Goal: Task Accomplishment & Management: Manage account settings

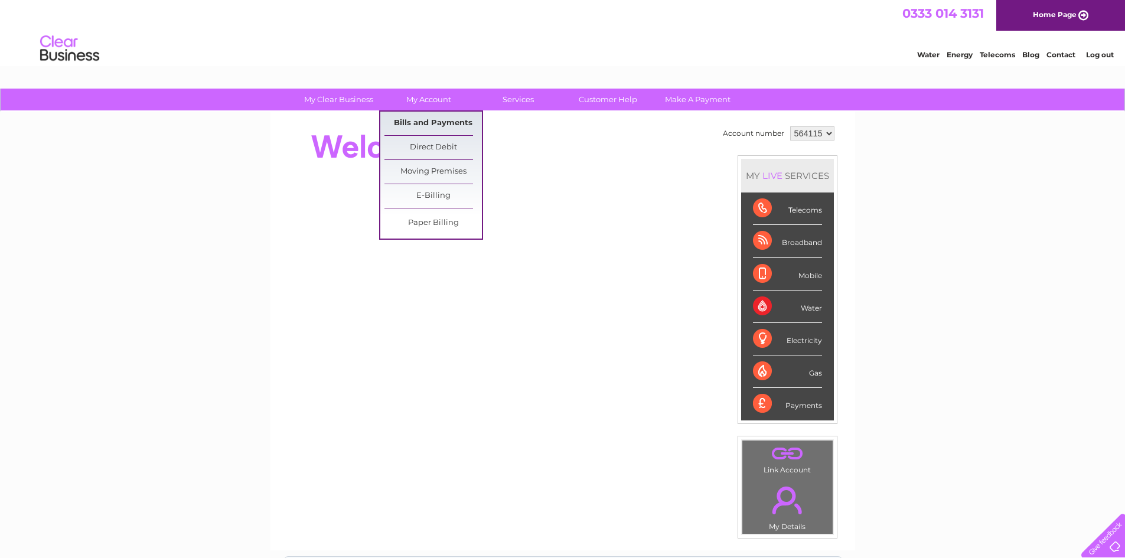
click at [431, 128] on link "Bills and Payments" at bounding box center [433, 124] width 97 height 24
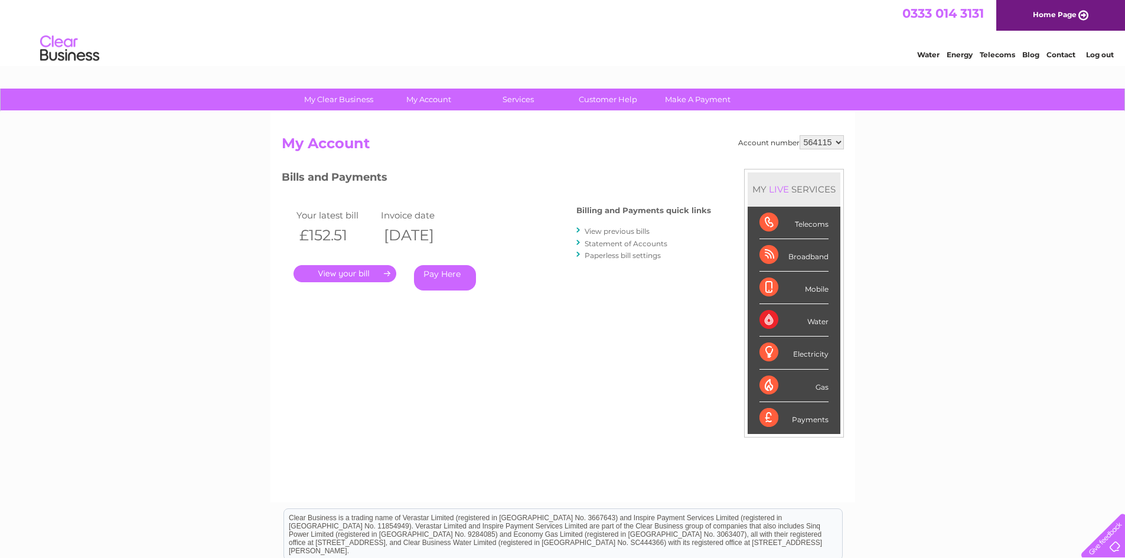
click at [351, 277] on link "." at bounding box center [345, 273] width 103 height 17
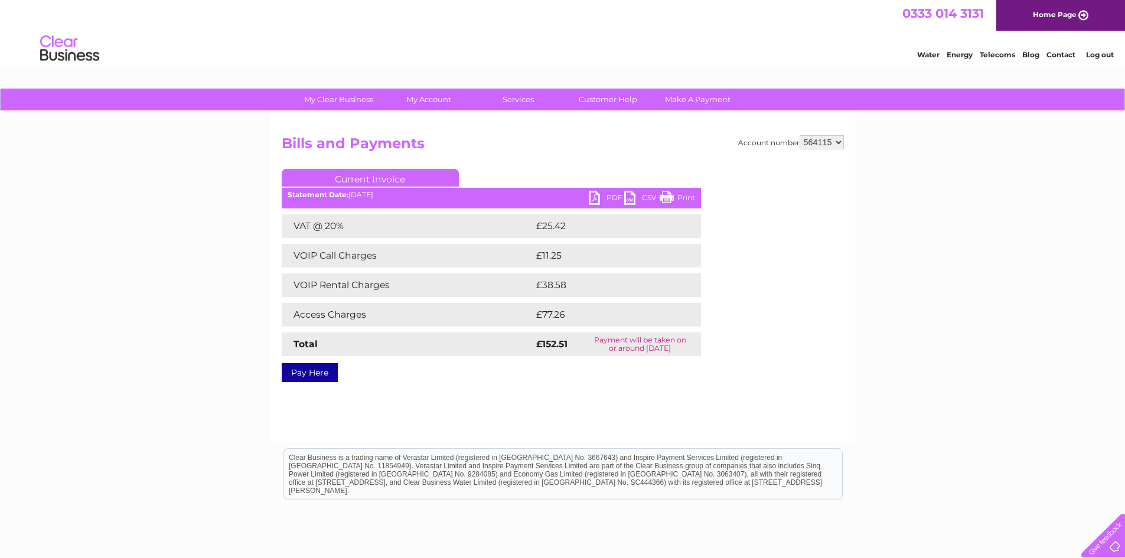
click at [592, 202] on link "PDF" at bounding box center [606, 199] width 35 height 17
